Goal: Find contact information: Find contact information

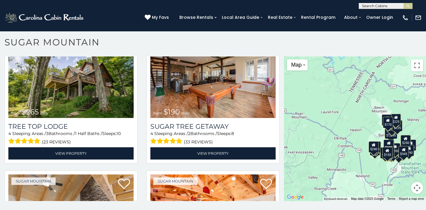
scroll to position [1654, 0]
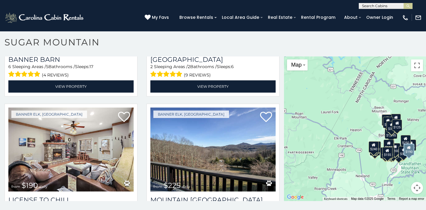
click at [43, 119] on img at bounding box center [70, 150] width 125 height 84
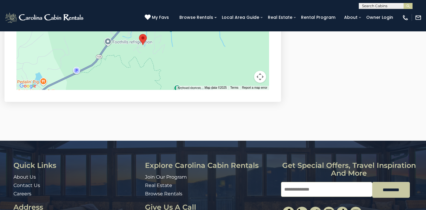
scroll to position [1555, 0]
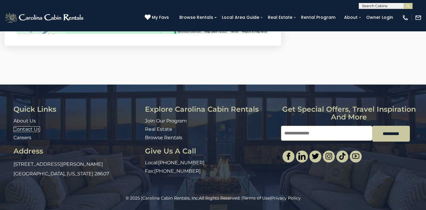
click at [28, 130] on link "Contact Us" at bounding box center [26, 130] width 27 height 6
